Goal: Task Accomplishment & Management: Complete application form

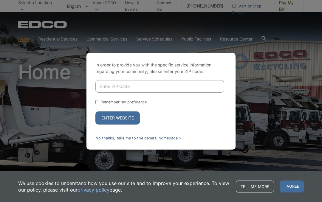
click at [179, 93] on input "Enter ZIP Code" at bounding box center [159, 86] width 129 height 13
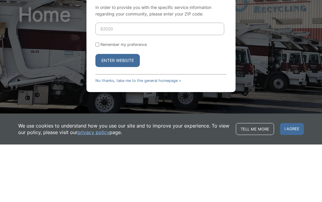
type input "92020"
click at [130, 112] on button "Enter Website" at bounding box center [117, 118] width 44 height 13
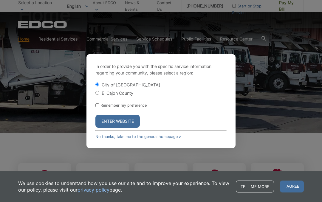
click at [116, 128] on button "Enter Website" at bounding box center [117, 121] width 44 height 13
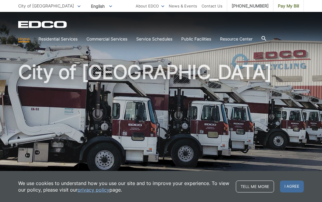
click at [292, 184] on span "I agree" at bounding box center [292, 187] width 24 height 12
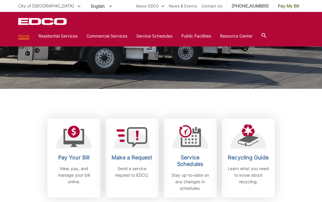
scroll to position [102, 0]
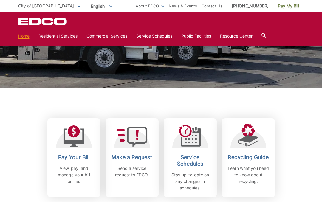
click at [143, 165] on p "Send a service request to EDCO." at bounding box center [132, 171] width 44 height 13
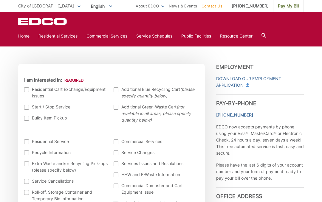
scroll to position [163, 0]
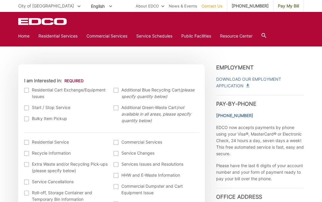
click at [27, 118] on div at bounding box center [26, 119] width 5 height 5
click at [0, 0] on input "Bulky Item Pickup" at bounding box center [0, 0] width 0 height 0
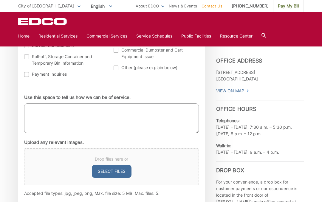
scroll to position [299, 0]
click at [49, 109] on textarea "Use this space to tell us how we can be of service." at bounding box center [111, 119] width 175 height 30
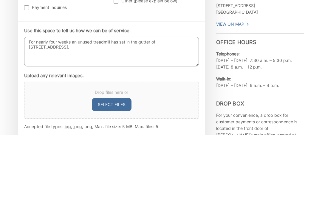
click at [154, 104] on textarea "For nearly four weeks an unused treadmill has sat in the gutter of 840 Wakefiel…" at bounding box center [111, 119] width 175 height 30
click at [153, 104] on textarea "For nearly four weeks an unused treadmill has sat in the gutter of 840 Wakefiel…" at bounding box center [111, 119] width 175 height 30
click at [159, 104] on textarea "For nearly four weeks an unused treadmill has sat in the gutter of 840 Wakefiel…" at bounding box center [111, 119] width 175 height 30
click at [117, 104] on textarea "For nearly four weeks an unused treadmill has sat in the gutter near the home o…" at bounding box center [111, 119] width 175 height 30
click at [179, 104] on textarea "For nearly four weeks an unused treadmill has sat in the gutter near the home o…" at bounding box center [111, 119] width 175 height 30
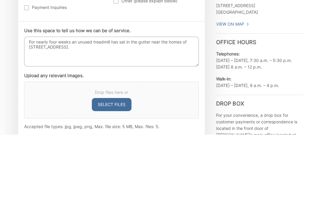
click at [37, 104] on textarea "For nearly four weeks an unused treadmill has sat in the gutter near the homes …" at bounding box center [111, 119] width 175 height 30
click at [36, 104] on textarea "For nearly four weeks an unused treadmill has sat in the gutter near the homes …" at bounding box center [111, 119] width 175 height 30
click at [130, 104] on textarea "For nearly four weeks an unused treadmill has sat in the gutter near the homes …" at bounding box center [111, 119] width 175 height 30
click at [183, 104] on textarea "For nearly four weeks an unused treadmill has sat in the gutter near the homes …" at bounding box center [111, 119] width 175 height 30
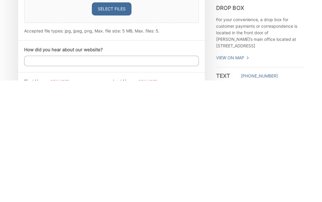
scroll to position [354, 0]
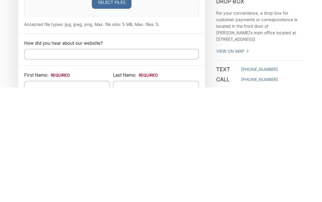
type textarea "For nearly four weeks an unused treadmill has sat in the gutter near the homes …"
click at [126, 164] on input "How did you hear about our website?" at bounding box center [111, 169] width 175 height 10
type input "I am an EDCO accountholder"
click at [84, 196] on input "First Name: *" at bounding box center [67, 201] width 86 height 10
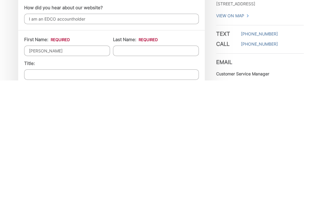
type input "Elizabeth"
click at [159, 167] on input "Last Name: *" at bounding box center [156, 172] width 86 height 10
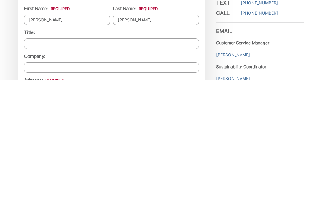
scroll to position [414, 0]
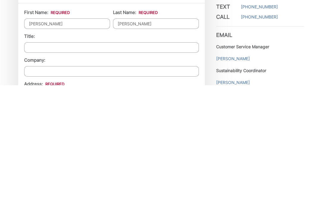
type input "Pecsi Guerrero"
click at [135, 174] on li "Company:" at bounding box center [111, 184] width 175 height 20
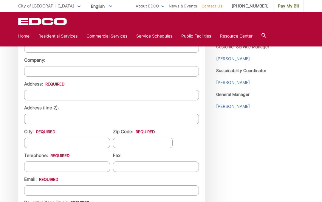
click at [112, 96] on input "Address: *" at bounding box center [111, 95] width 175 height 10
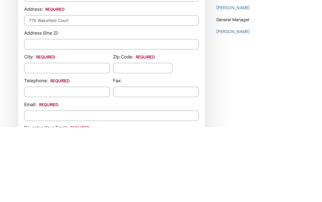
type input "776 Wakefield Court"
click at [100, 138] on input "City: *" at bounding box center [67, 143] width 86 height 10
type input "El Cajon"
click at [146, 138] on input "Zip Code: *" at bounding box center [143, 143] width 60 height 10
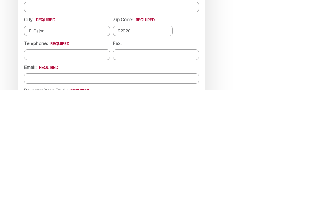
type input "92020"
click at [88, 162] on input "Telephone: *" at bounding box center [67, 167] width 86 height 10
type input "(619) 277-9600"
click at [138, 185] on input "Email *" at bounding box center [111, 190] width 175 height 10
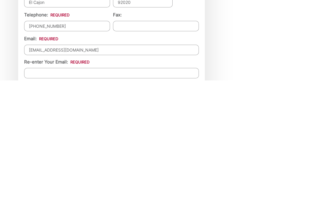
scroll to position [551, 0]
type input "pecsiea@gmail.com"
click at [156, 189] on input "Re-enter Your Email:" at bounding box center [111, 194] width 175 height 10
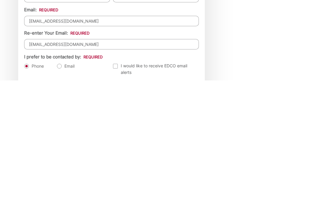
scroll to position [593, 0]
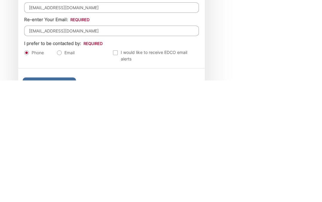
type input "pecsiea@gmail.com"
click at [59, 171] on label "Email" at bounding box center [66, 174] width 18 height 6
radio input "true"
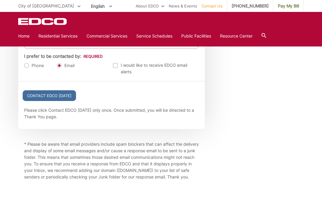
scroll to position [704, 0]
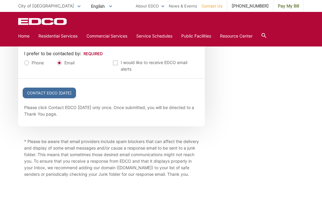
click at [59, 98] on input "Contact EDCO Today" at bounding box center [49, 93] width 53 height 11
